Goal: Complete application form

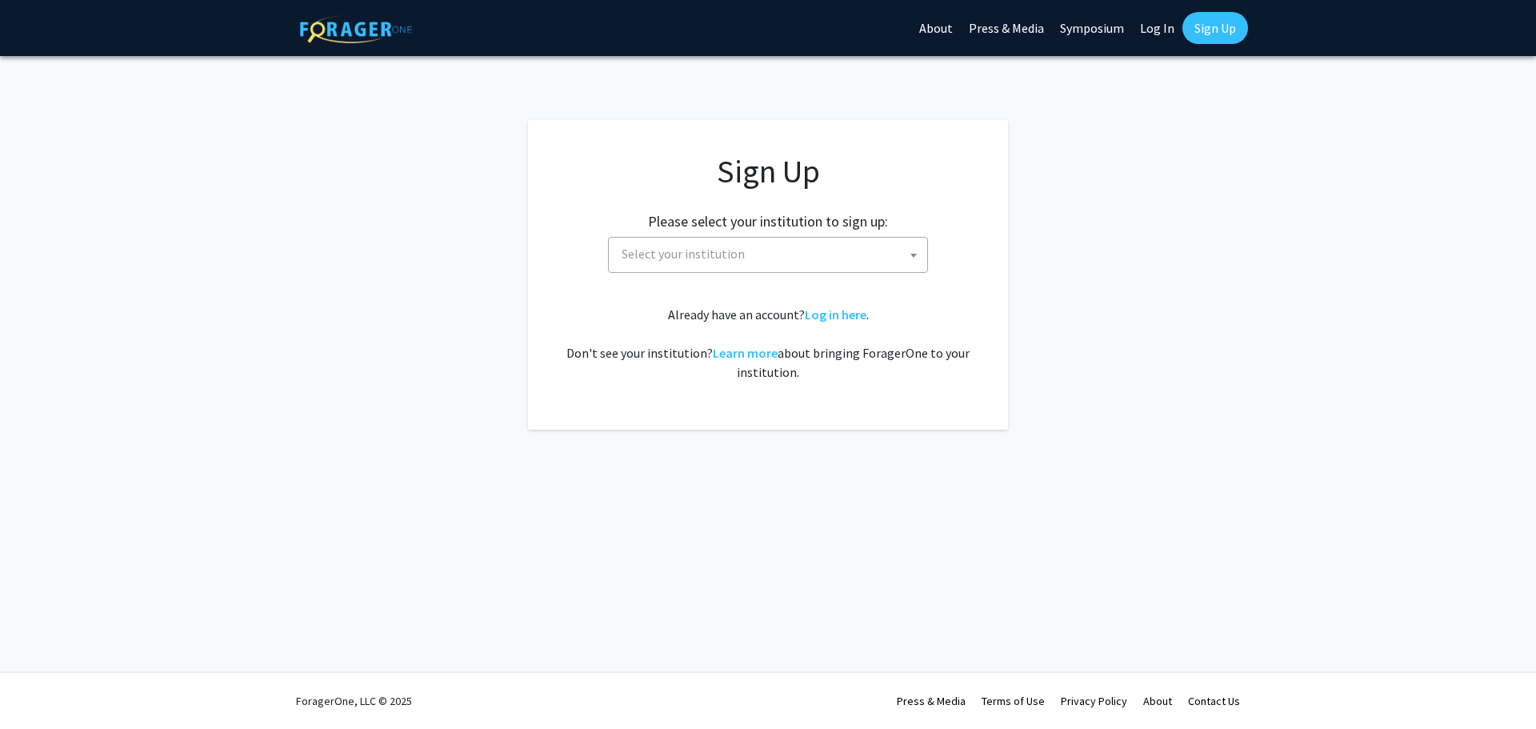
click at [759, 260] on span "Select your institution" at bounding box center [771, 254] width 312 height 33
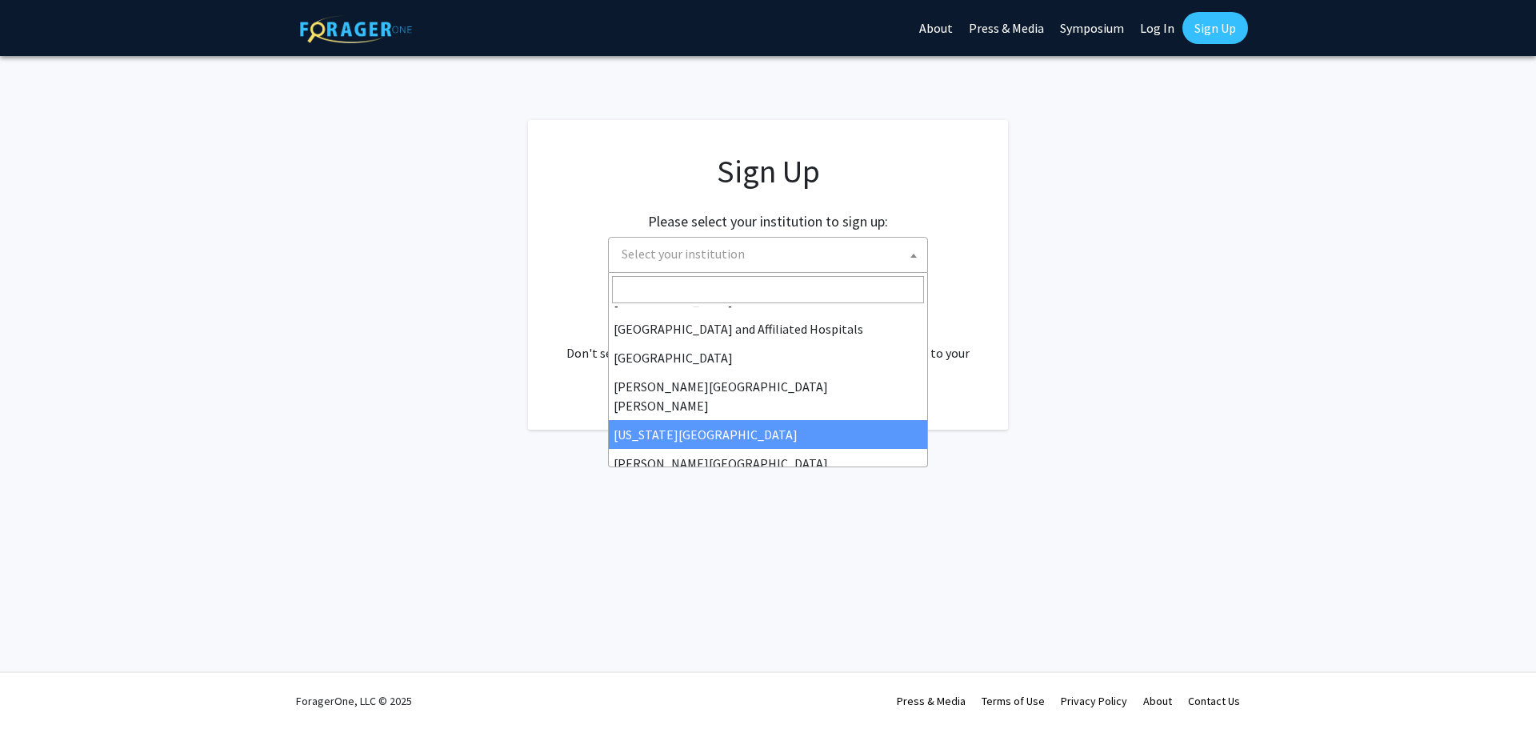
scroll to position [240, 0]
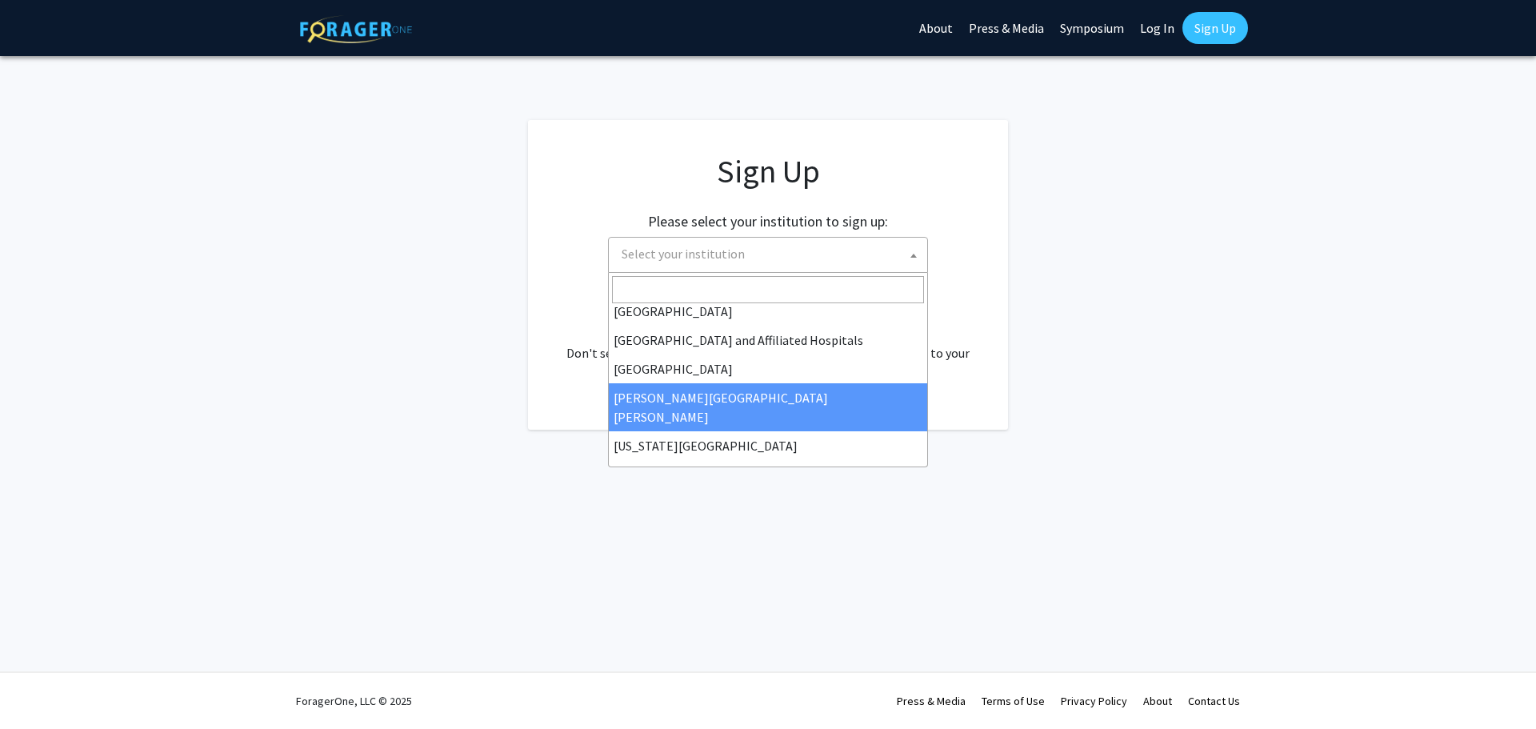
select select "1"
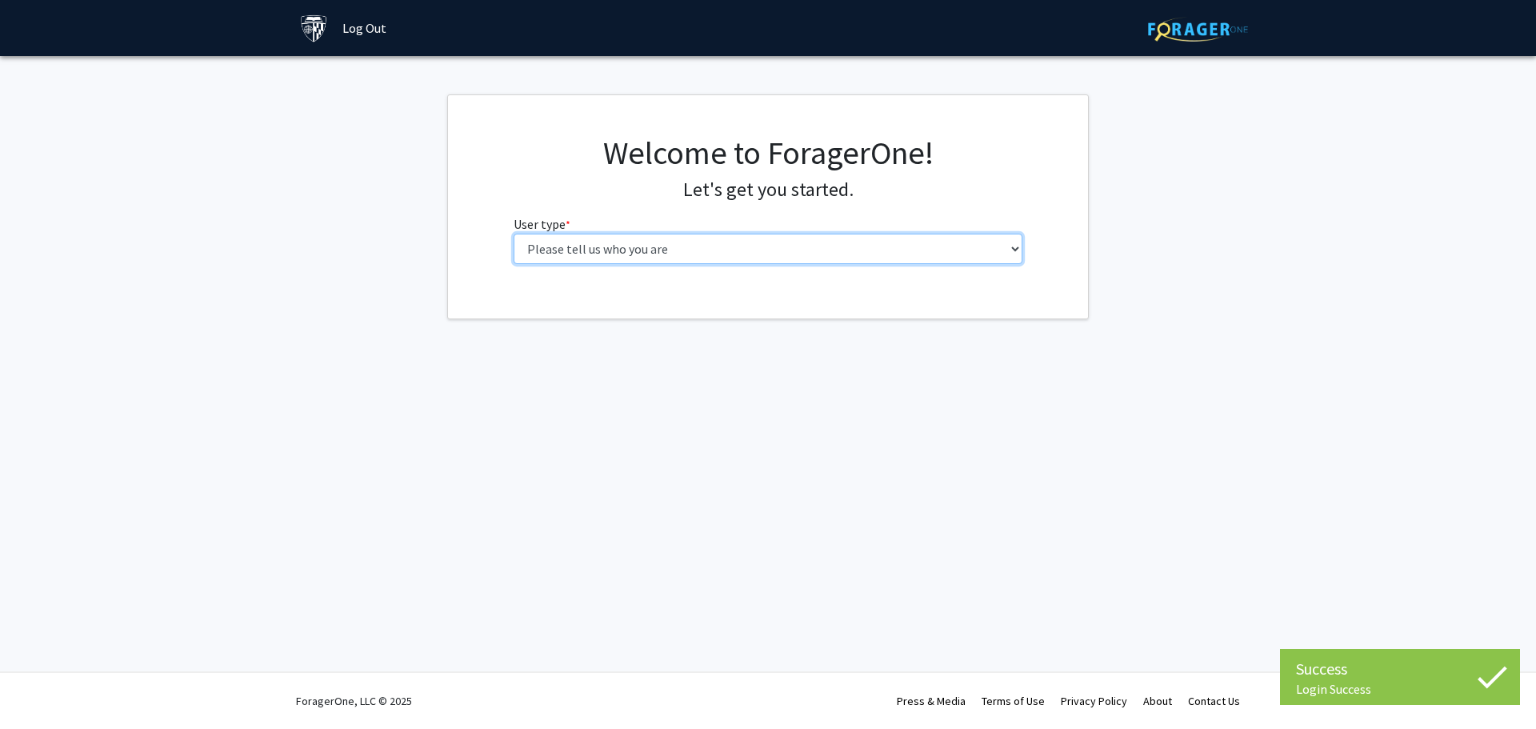
click at [618, 260] on select "Please tell us who you are Undergraduate Student Master's Student Doctoral Cand…" at bounding box center [769, 249] width 510 height 30
select select "2: masters"
click at [514, 234] on select "Please tell us who you are Undergraduate Student Master's Student Doctoral Cand…" at bounding box center [769, 249] width 510 height 30
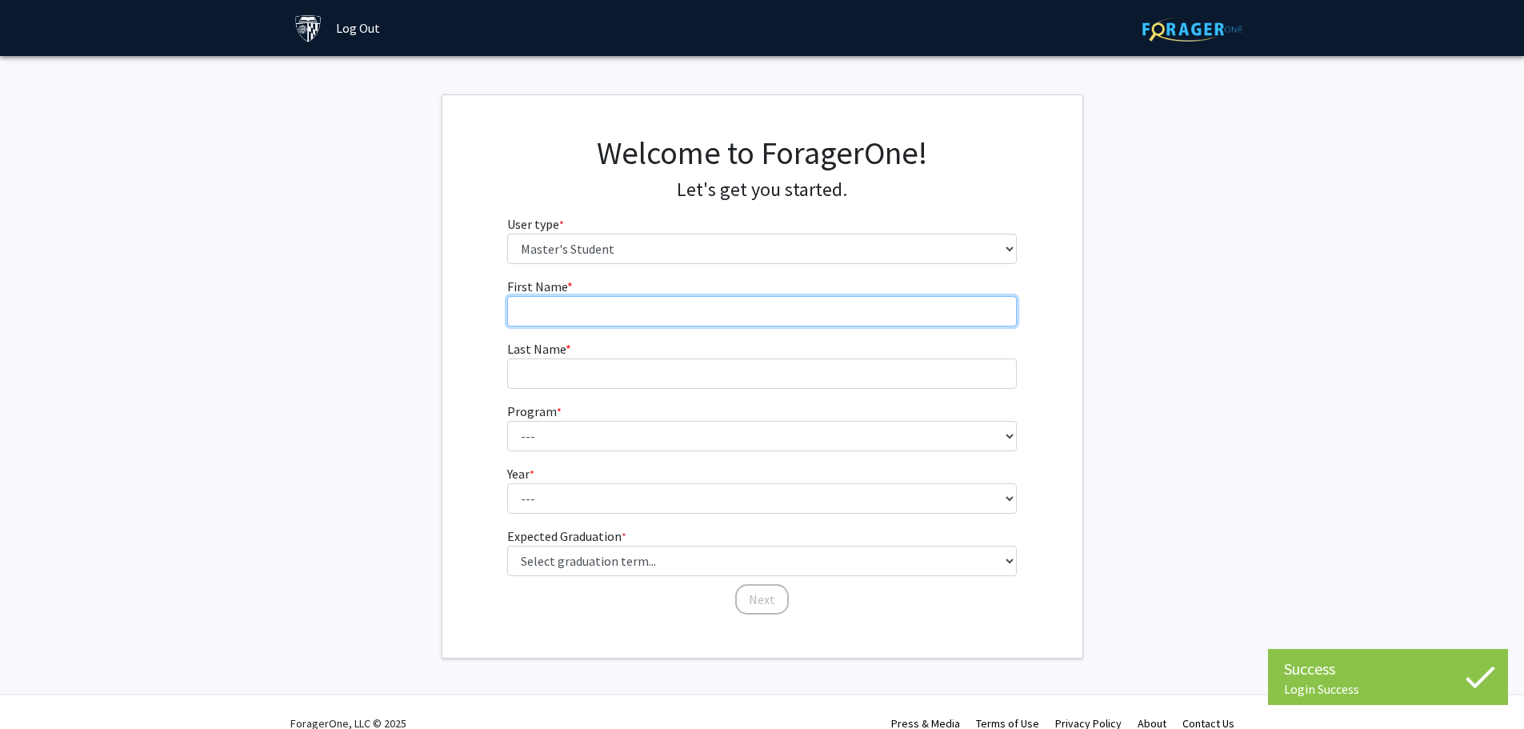
click at [593, 318] on input "First Name * required" at bounding box center [762, 311] width 510 height 30
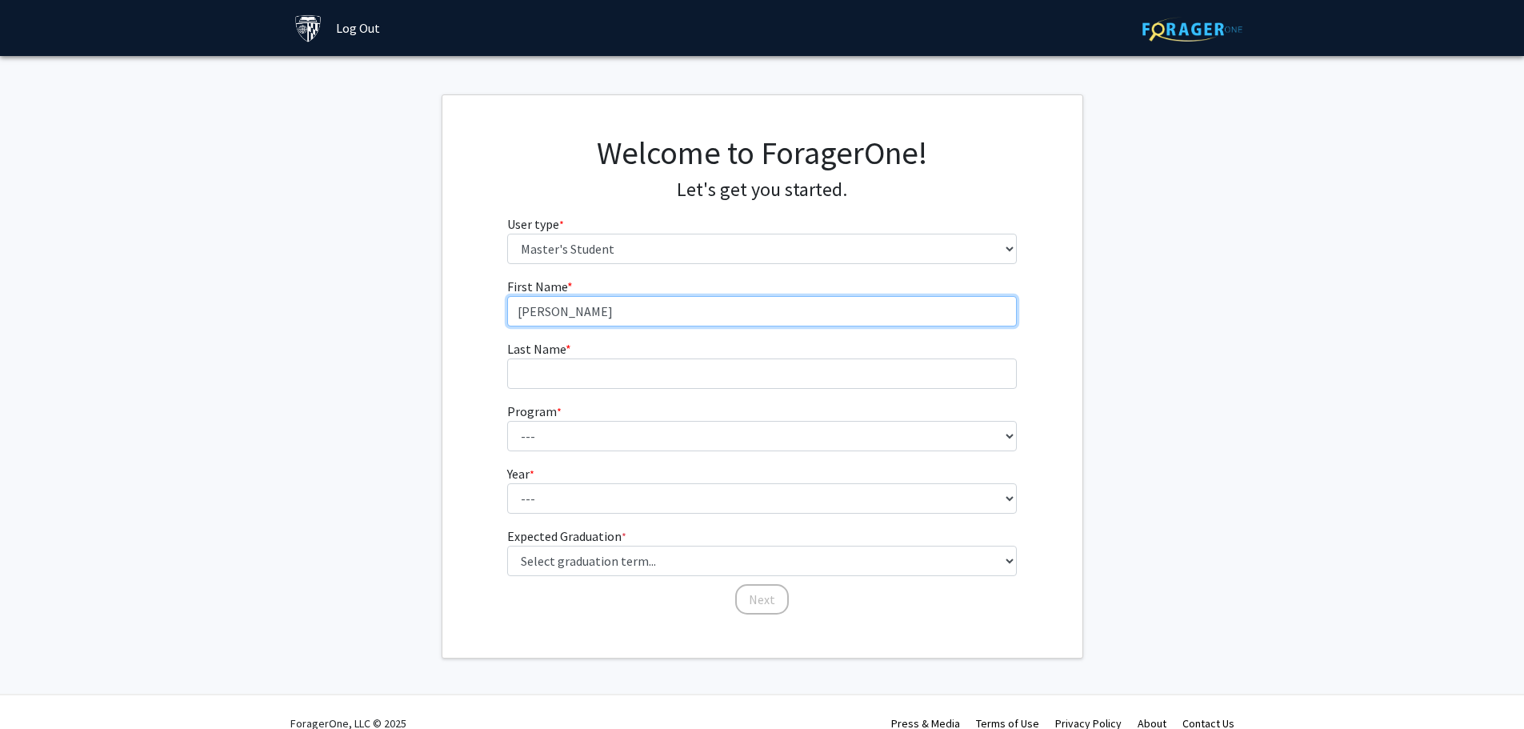
type input "Joseph"
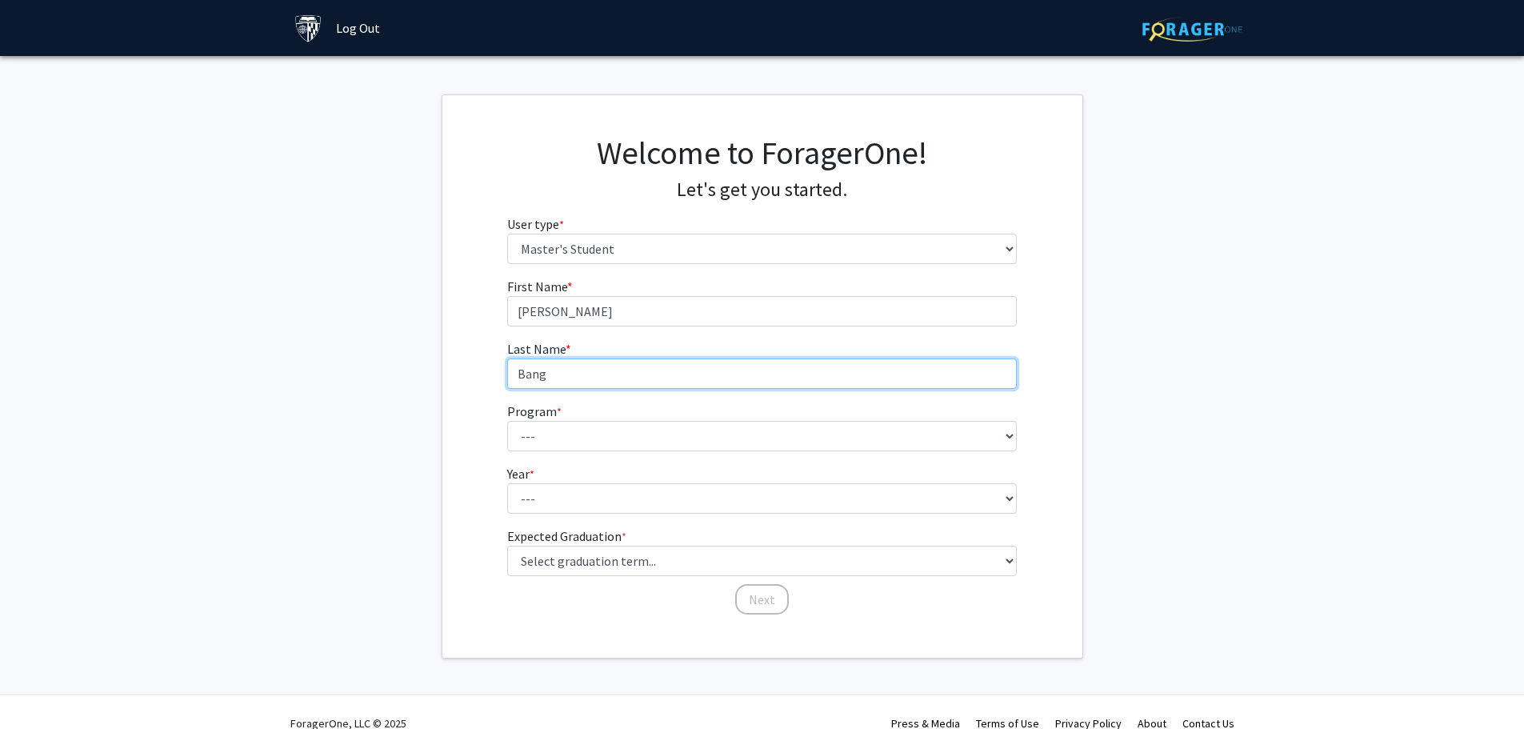
type input "Bang"
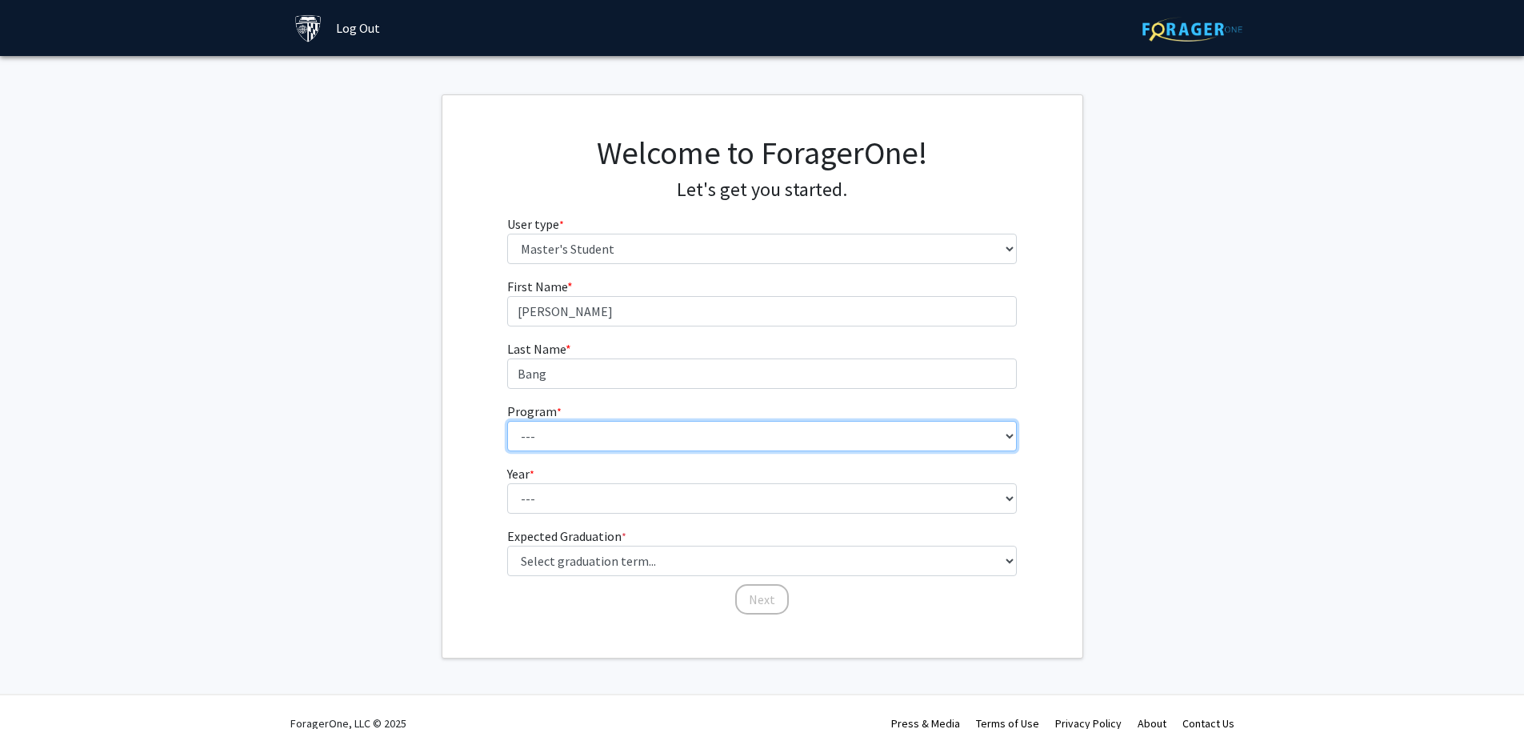
click at [590, 443] on select "--- Anatomy Education Applied and Computational Mathematics Applied Biomedical …" at bounding box center [762, 436] width 510 height 30
select select "27: 105"
click at [507, 421] on select "--- Anatomy Education Applied and Computational Mathematics Applied Biomedical …" at bounding box center [762, 436] width 510 height 30
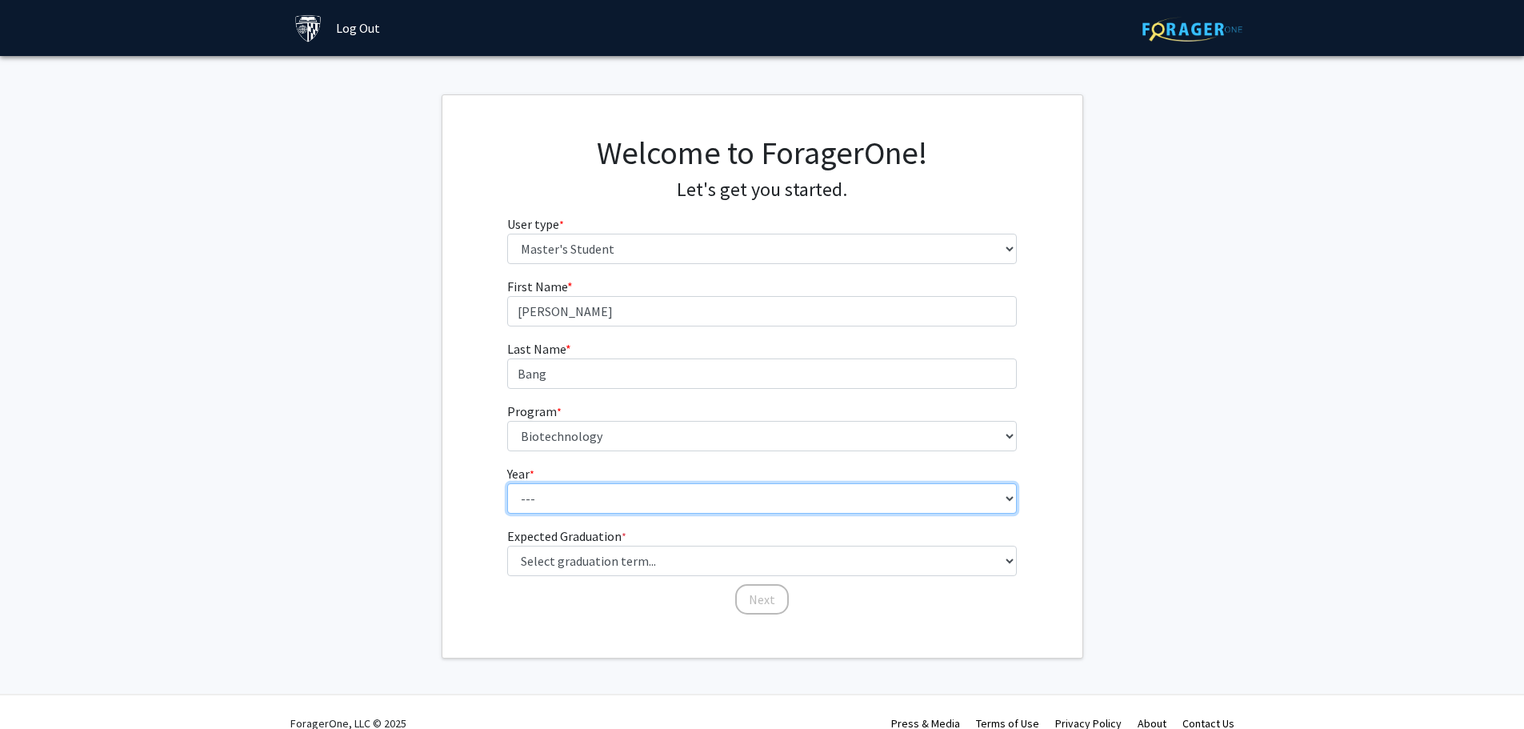
click at [540, 493] on select "--- First Year Second Year" at bounding box center [762, 498] width 510 height 30
select select "1: first_year"
click at [507, 483] on select "--- First Year Second Year" at bounding box center [762, 498] width 510 height 30
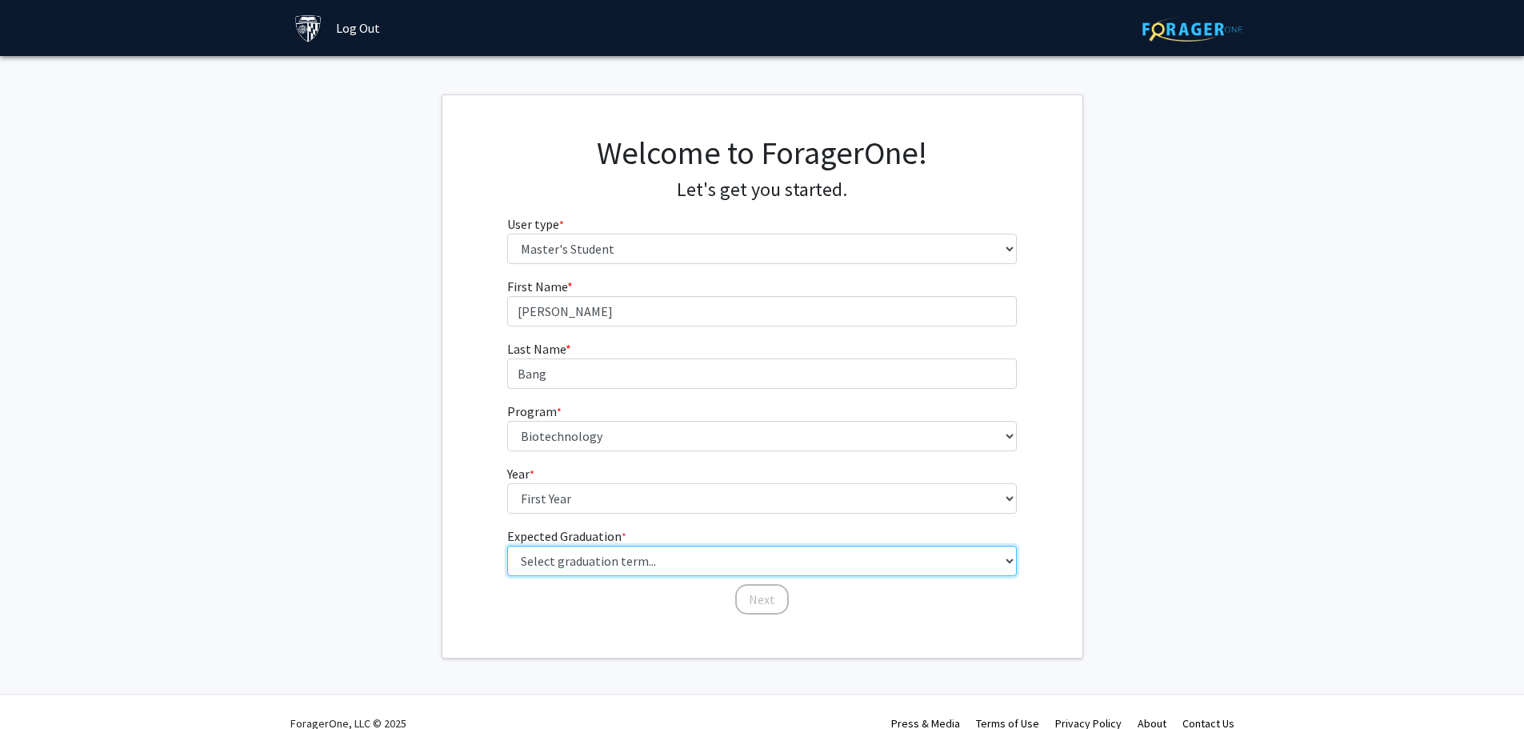
click at [576, 557] on select "Select graduation term... Spring 2025 Summer 2025 Fall 2025 Winter 2025 Spring …" at bounding box center [762, 561] width 510 height 30
select select "9: spring_2027"
click at [507, 546] on select "Select graduation term... Spring 2025 Summer 2025 Fall 2025 Winter 2025 Spring …" at bounding box center [762, 561] width 510 height 30
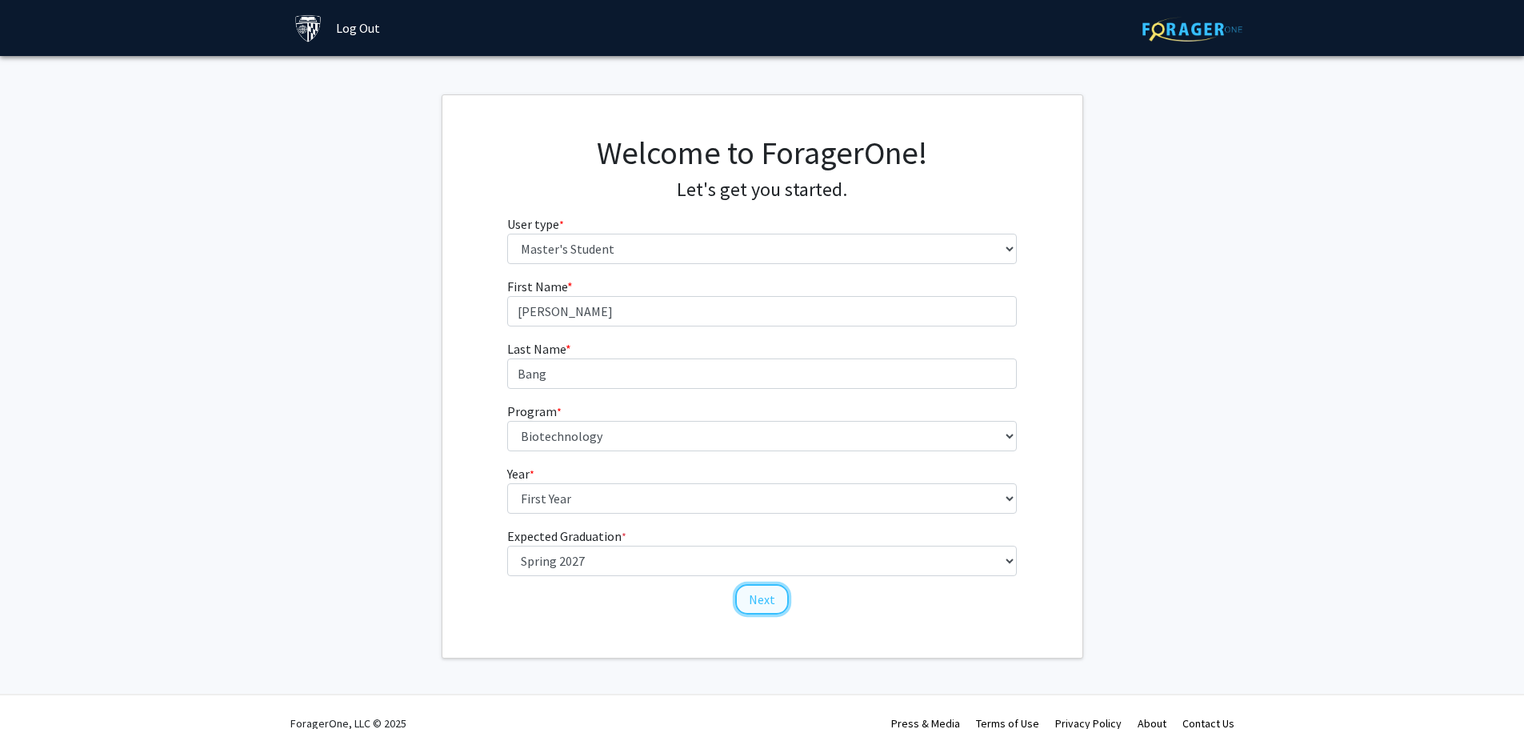
click at [760, 598] on button "Next" at bounding box center [762, 599] width 54 height 30
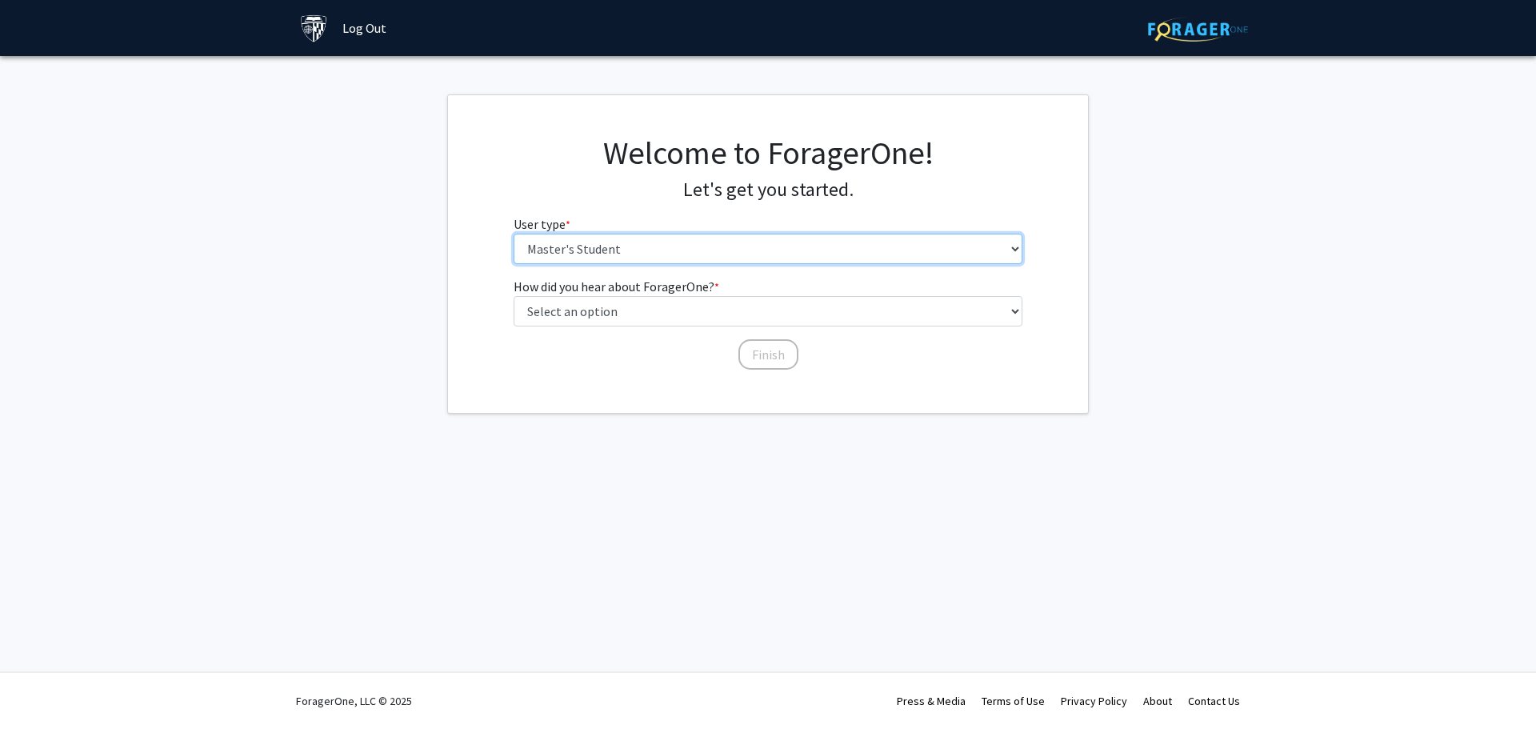
click at [619, 254] on select "Please tell us who you are Undergraduate Student Master's Student Doctoral Cand…" at bounding box center [769, 249] width 510 height 30
click at [404, 343] on fg-get-started "Welcome to ForagerOne! Let's get you started. User type * required Please tell …" at bounding box center [768, 253] width 1536 height 319
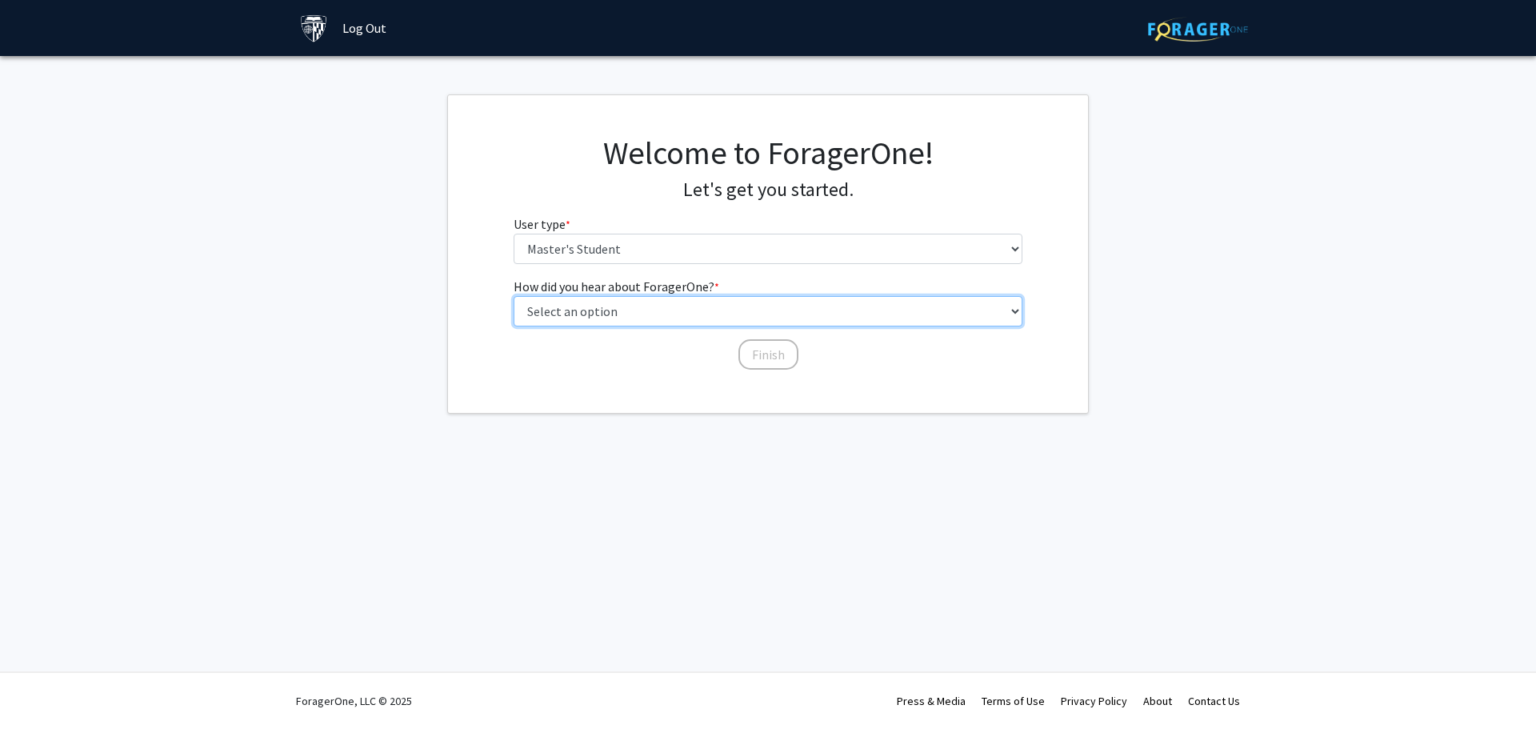
click at [729, 313] on select "Select an option Peer/student recommendation Faculty/staff recommendation Unive…" at bounding box center [769, 311] width 510 height 30
select select "3: university_website"
click at [514, 296] on select "Select an option Peer/student recommendation Faculty/staff recommendation Unive…" at bounding box center [769, 311] width 510 height 30
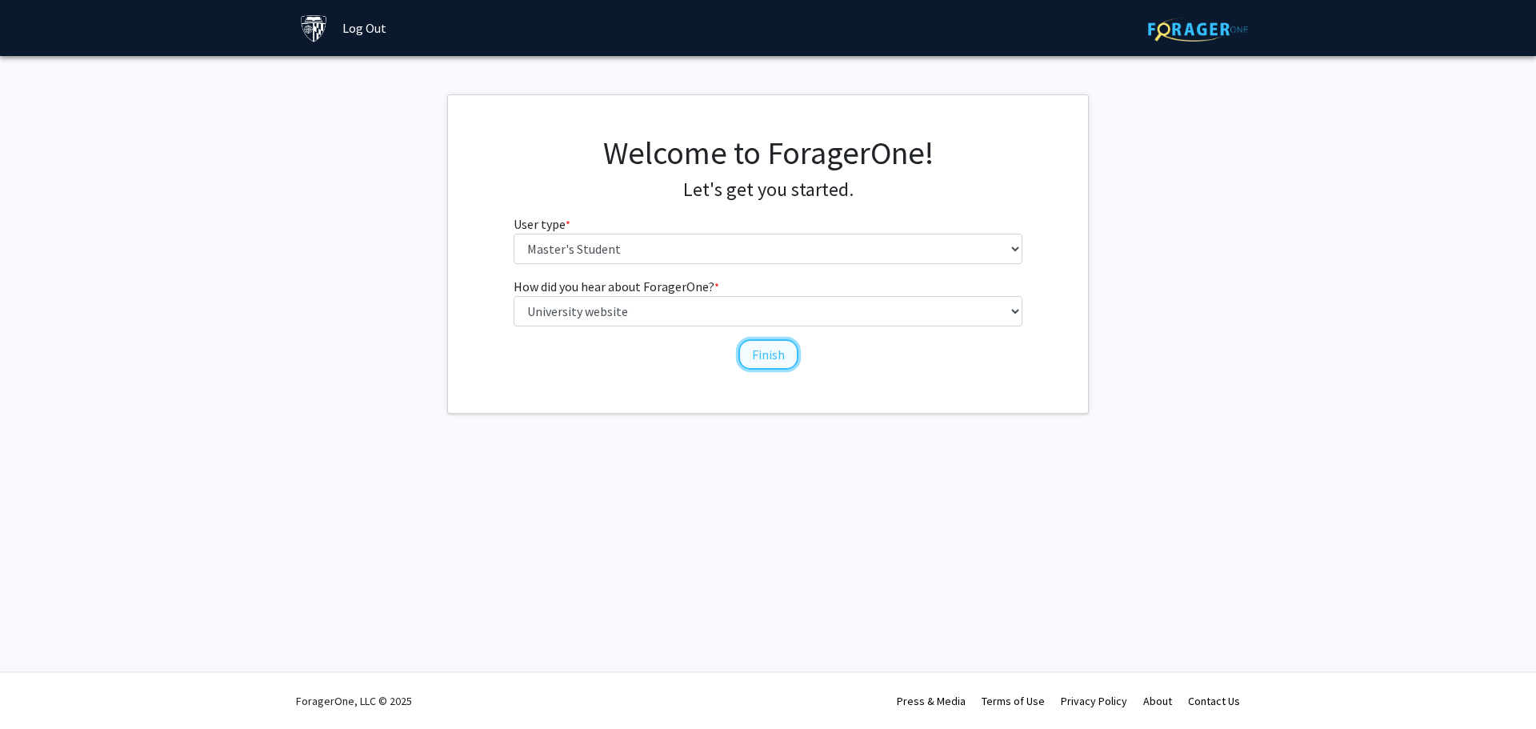
click at [751, 361] on button "Finish" at bounding box center [768, 354] width 60 height 30
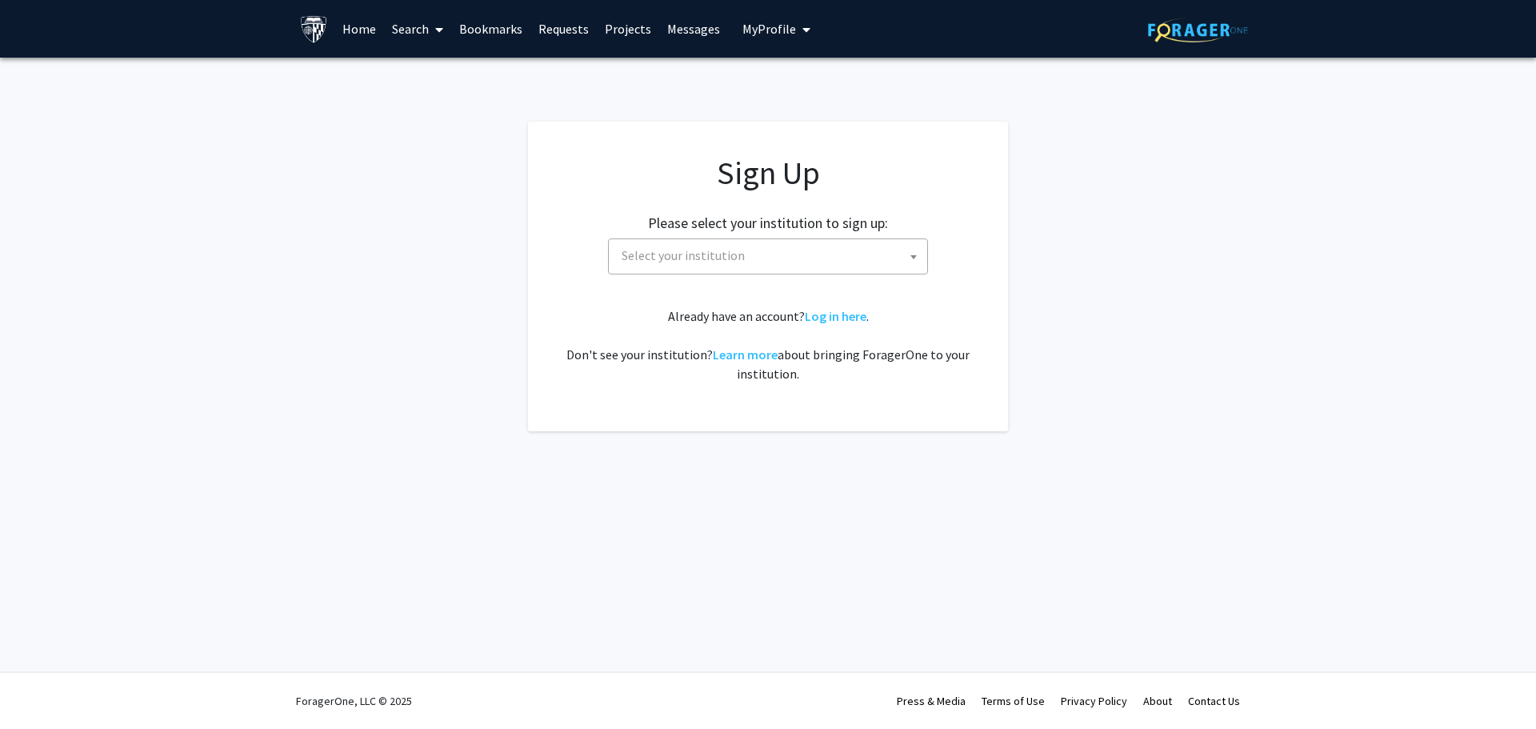
click at [743, 254] on span "Select your institution" at bounding box center [771, 255] width 312 height 33
click at [1282, 354] on app-signup "Sign Up Please select your institution to sign up: Baylor University Brandeis U…" at bounding box center [768, 277] width 1536 height 310
click at [839, 318] on link "Log in here" at bounding box center [836, 316] width 62 height 16
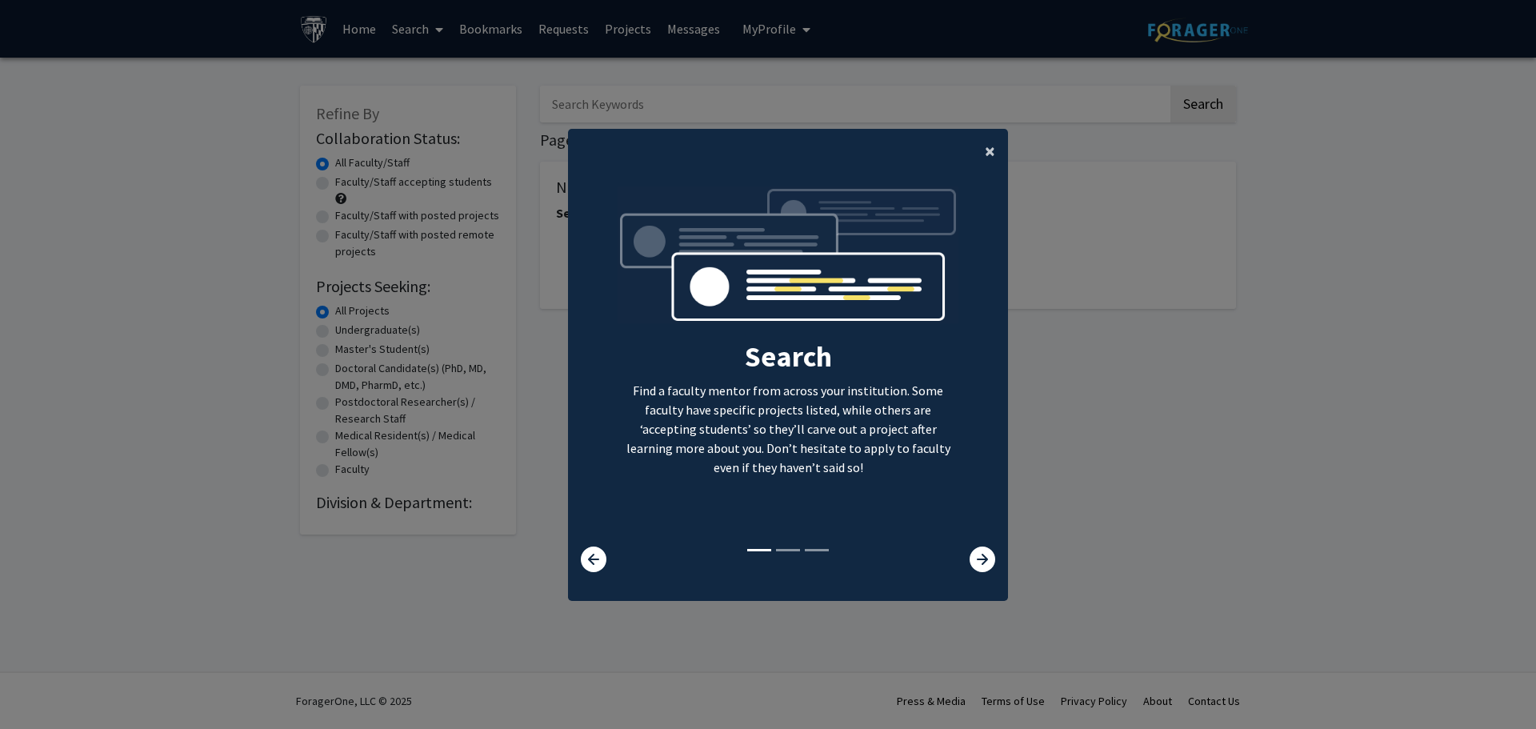
click at [995, 150] on button "×" at bounding box center [990, 151] width 36 height 45
